Goal: Task Accomplishment & Management: Manage account settings

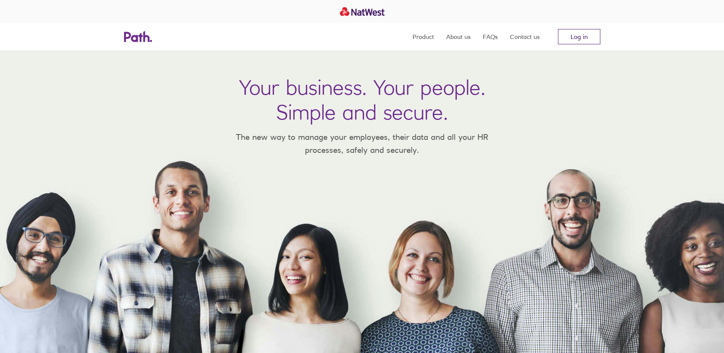
click at [572, 35] on link "Log in" at bounding box center [579, 36] width 42 height 15
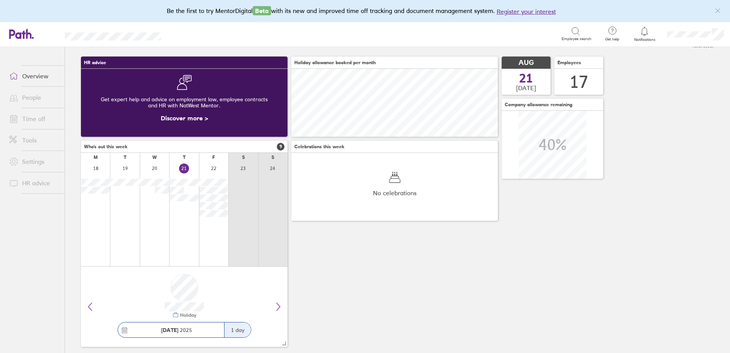
scroll to position [29, 0]
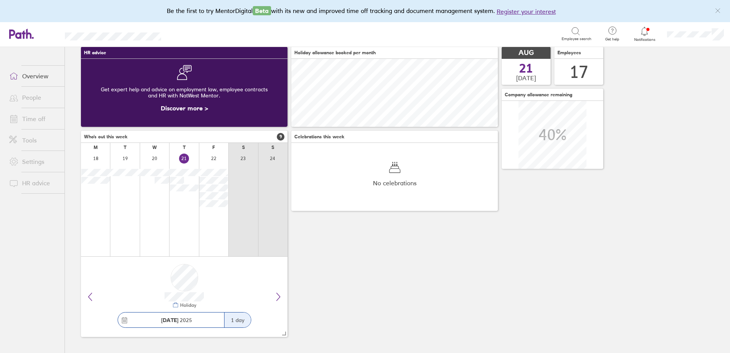
click at [647, 32] on icon at bounding box center [644, 31] width 6 height 9
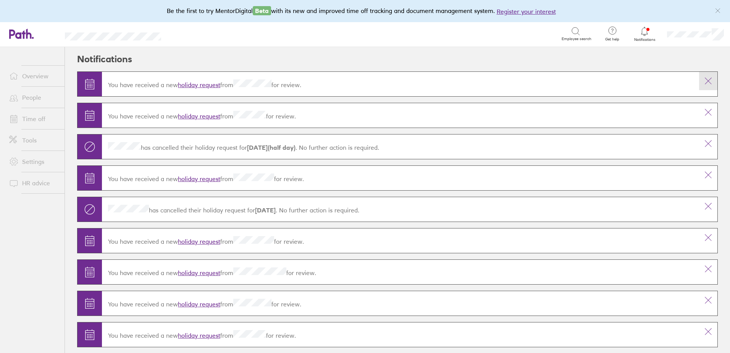
click at [702, 76] on button at bounding box center [708, 81] width 18 height 18
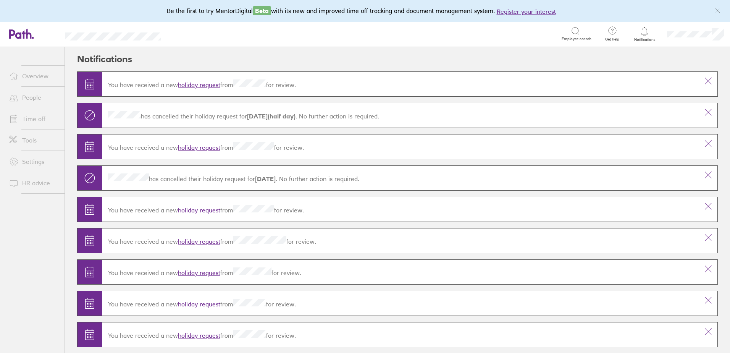
click at [702, 76] on button at bounding box center [708, 81] width 18 height 18
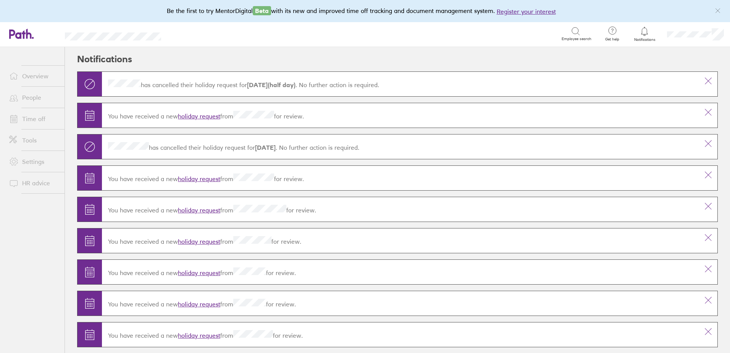
click at [702, 76] on button at bounding box center [708, 81] width 18 height 18
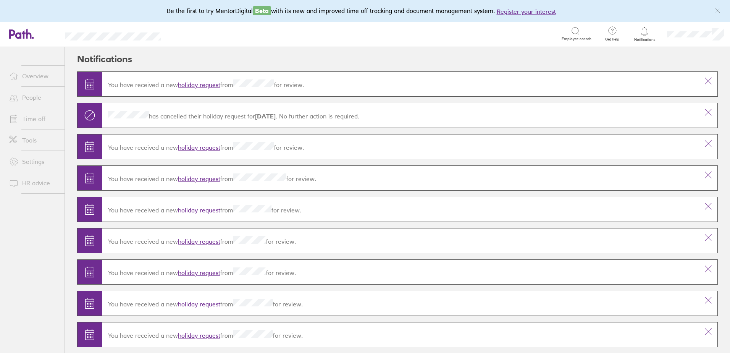
click at [702, 76] on button at bounding box center [708, 81] width 18 height 18
click at [31, 76] on link "Overview" at bounding box center [33, 75] width 61 height 15
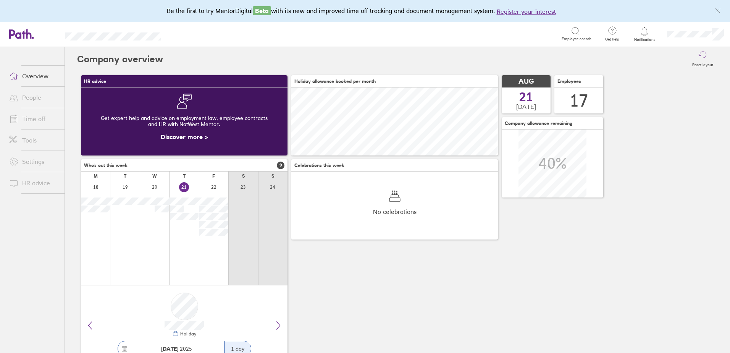
scroll to position [68, 207]
click at [33, 113] on link "Time off" at bounding box center [33, 118] width 61 height 15
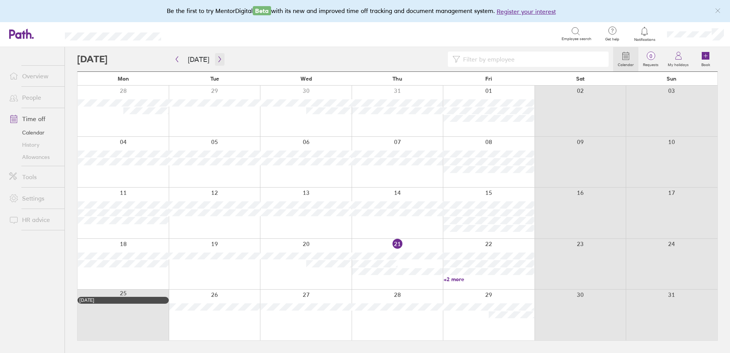
click at [217, 62] on icon "button" at bounding box center [220, 59] width 6 height 6
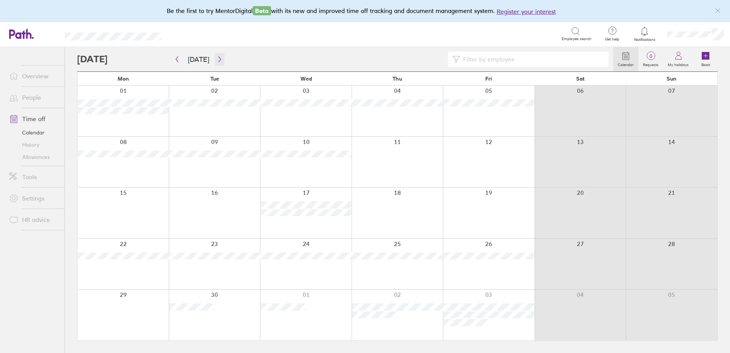
click at [218, 58] on icon "button" at bounding box center [220, 59] width 6 height 6
